Goal: Information Seeking & Learning: Compare options

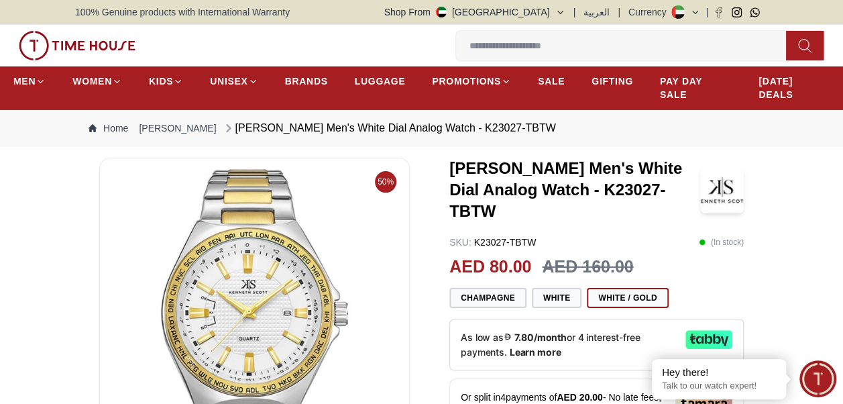
click at [338, 341] on img at bounding box center [255, 330] width 288 height 322
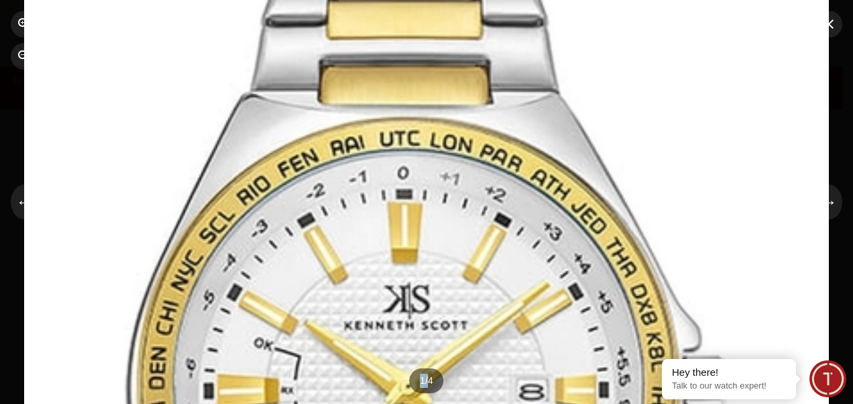
click at [721, 141] on div at bounding box center [426, 202] width 805 height 545
click at [758, 235] on div at bounding box center [426, 202] width 805 height 545
click at [672, 111] on div at bounding box center [426, 202] width 805 height 545
click at [821, 197] on button "→" at bounding box center [828, 201] width 27 height 35
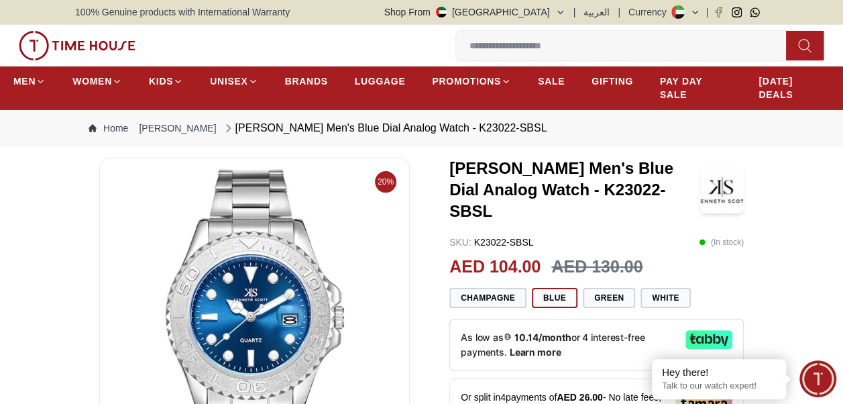
scroll to position [428, 0]
